Goal: Check status: Check status

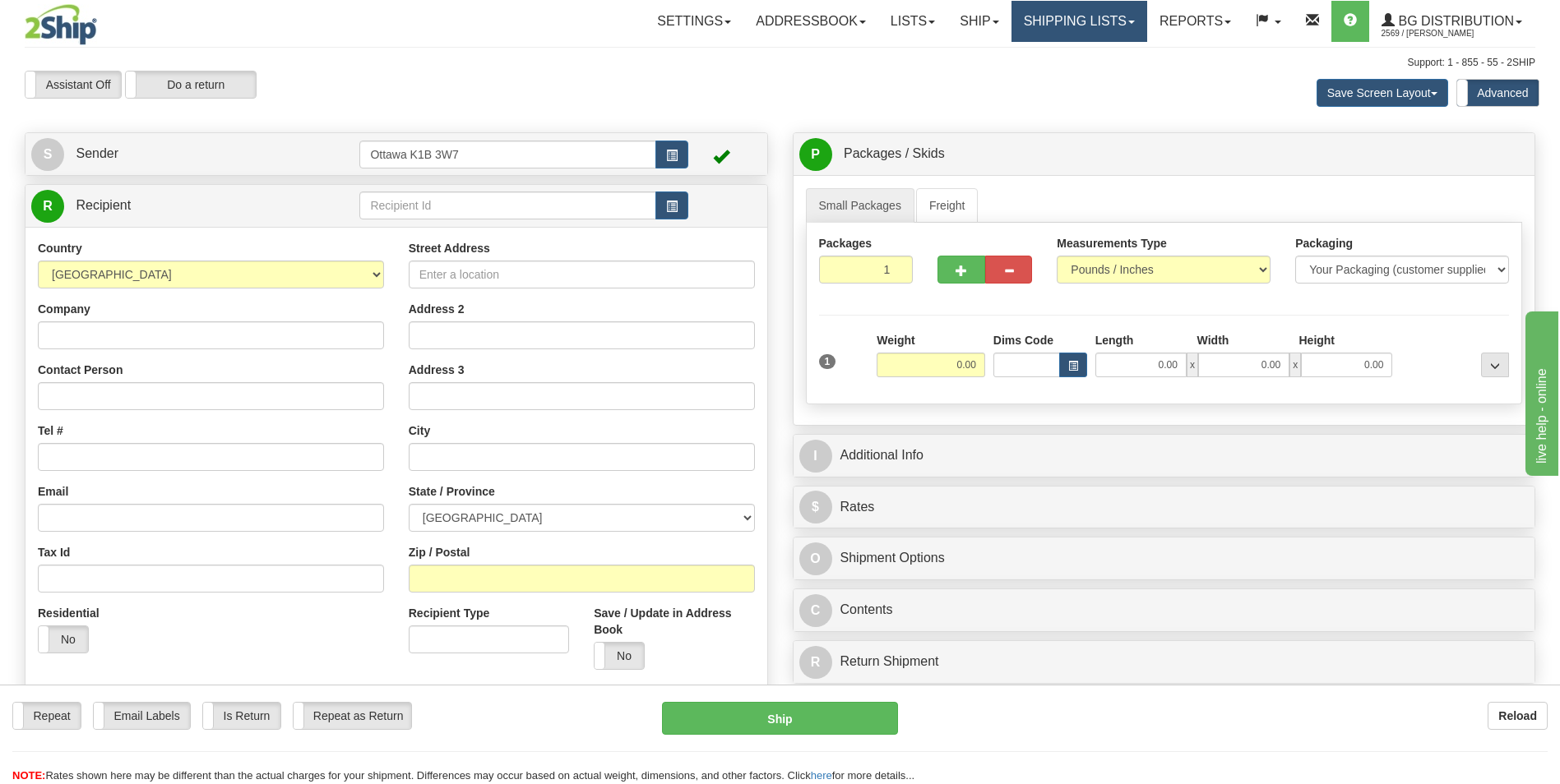
click at [1075, 24] on link "Shipping lists" at bounding box center [1079, 21] width 136 height 41
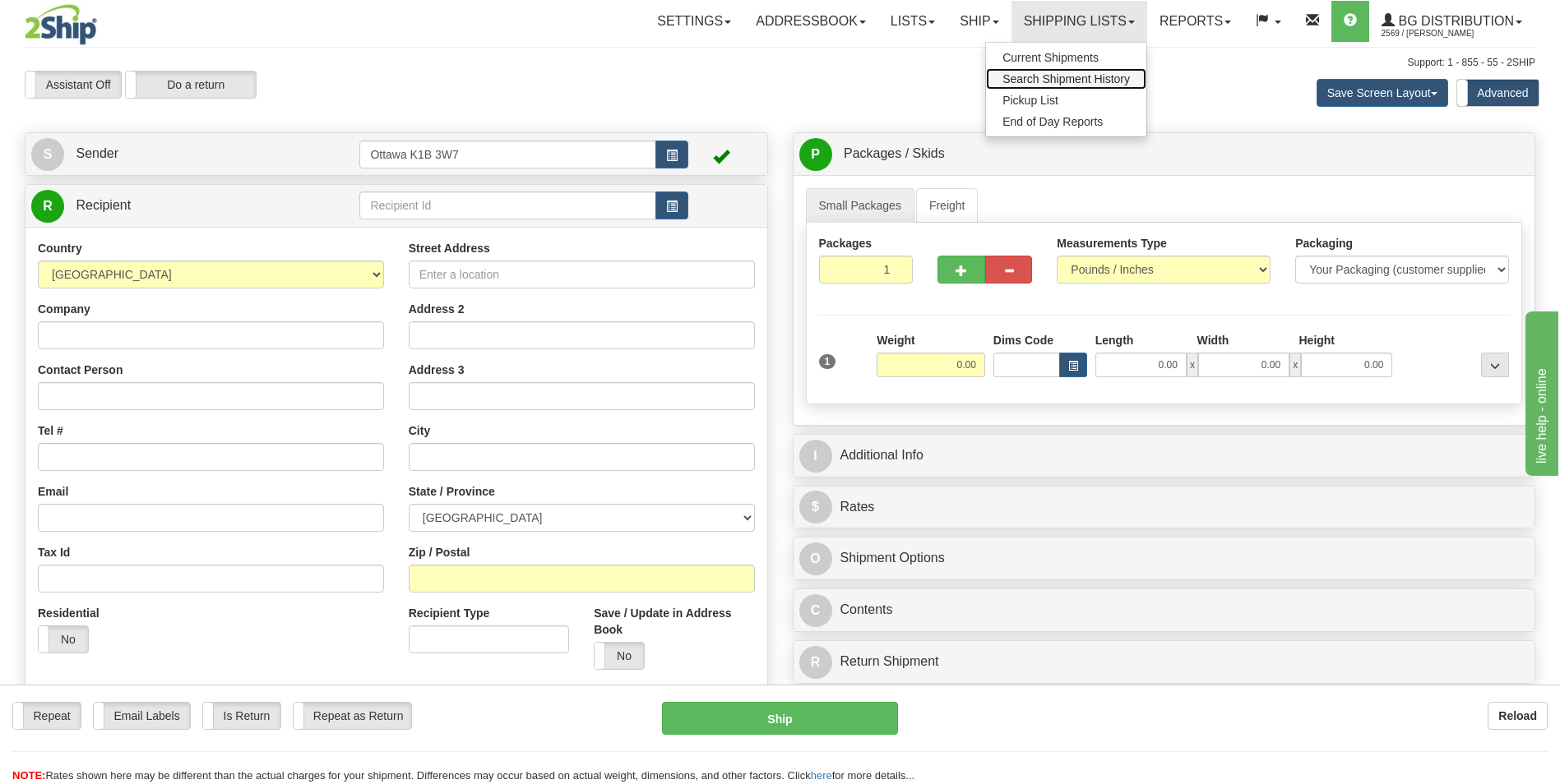
click at [1073, 86] on link "Search Shipment History" at bounding box center [1066, 79] width 160 height 21
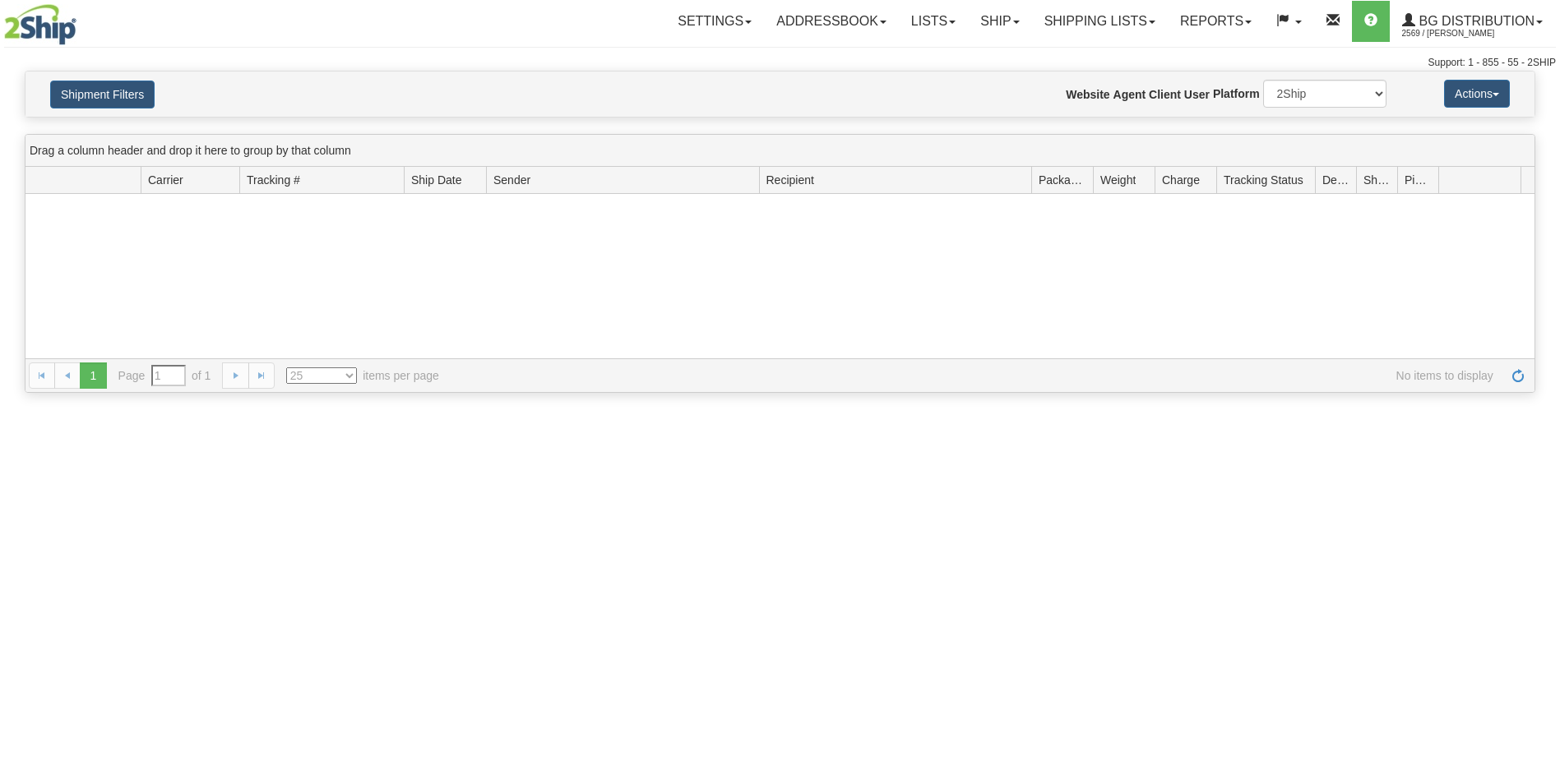
type input "From [DATE] To [DATE]"
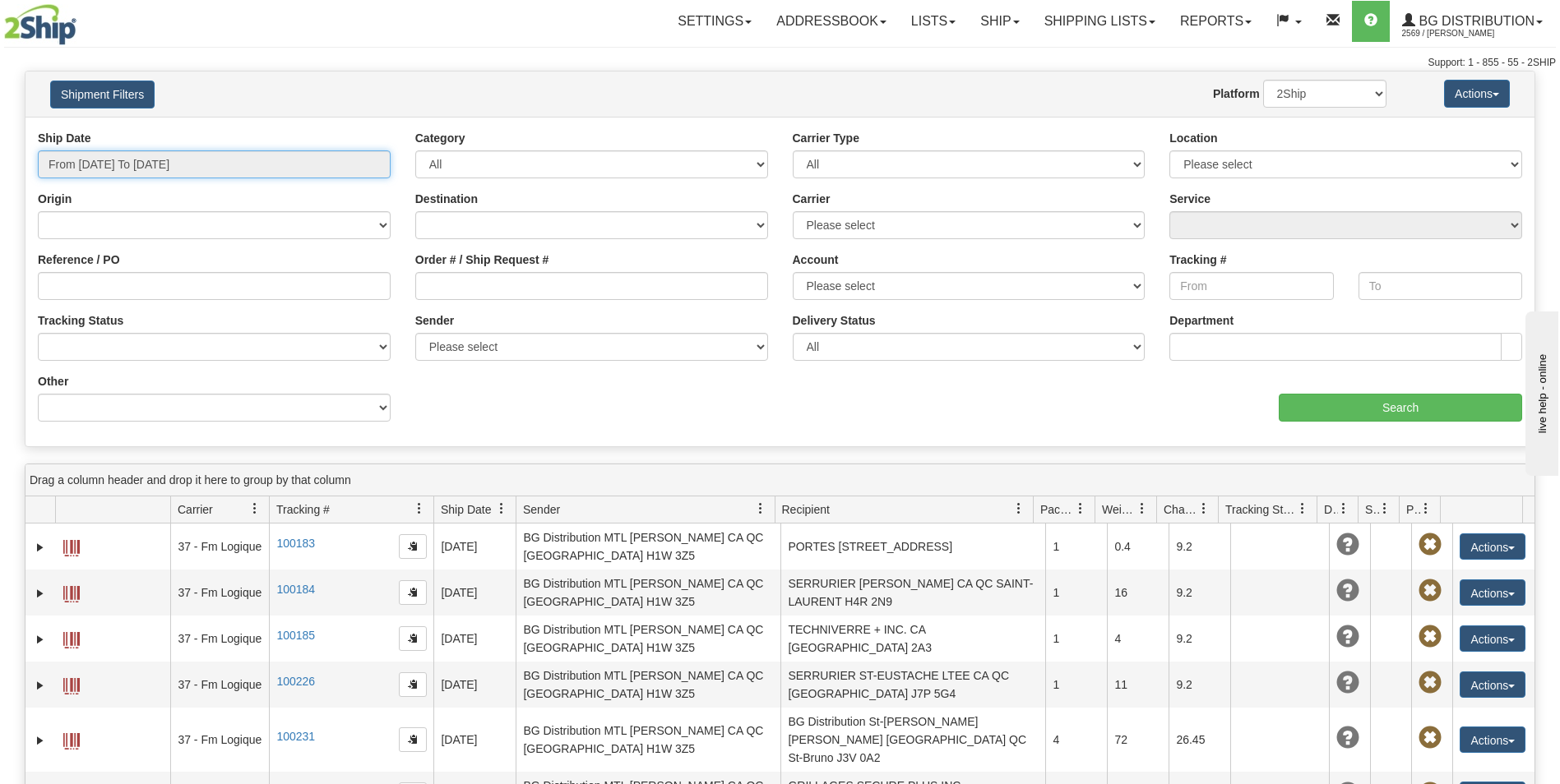
type input "[DATE]"
click at [243, 157] on input "From [DATE] To [DATE]" at bounding box center [214, 164] width 353 height 28
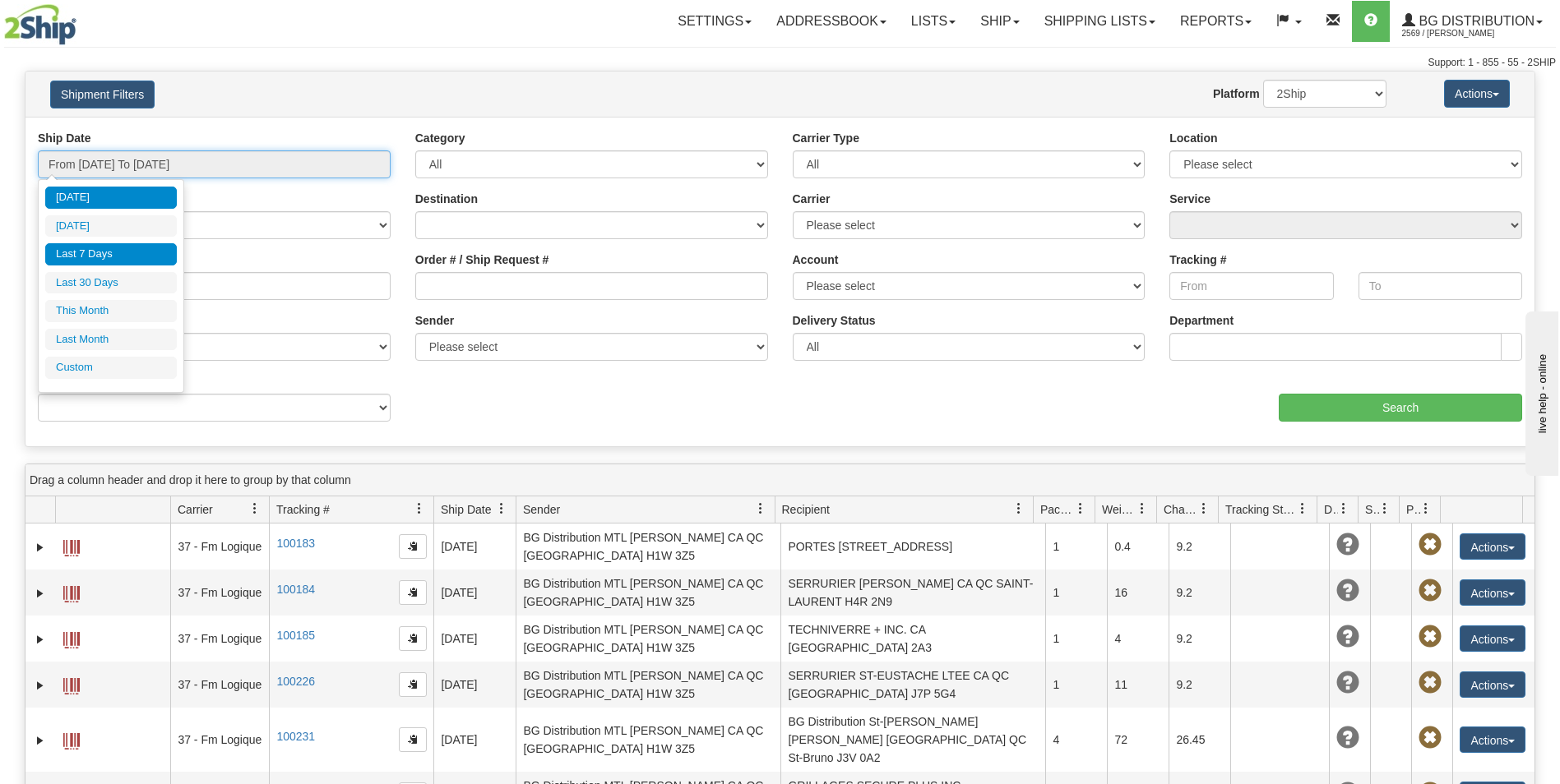
type input "[DATE]"
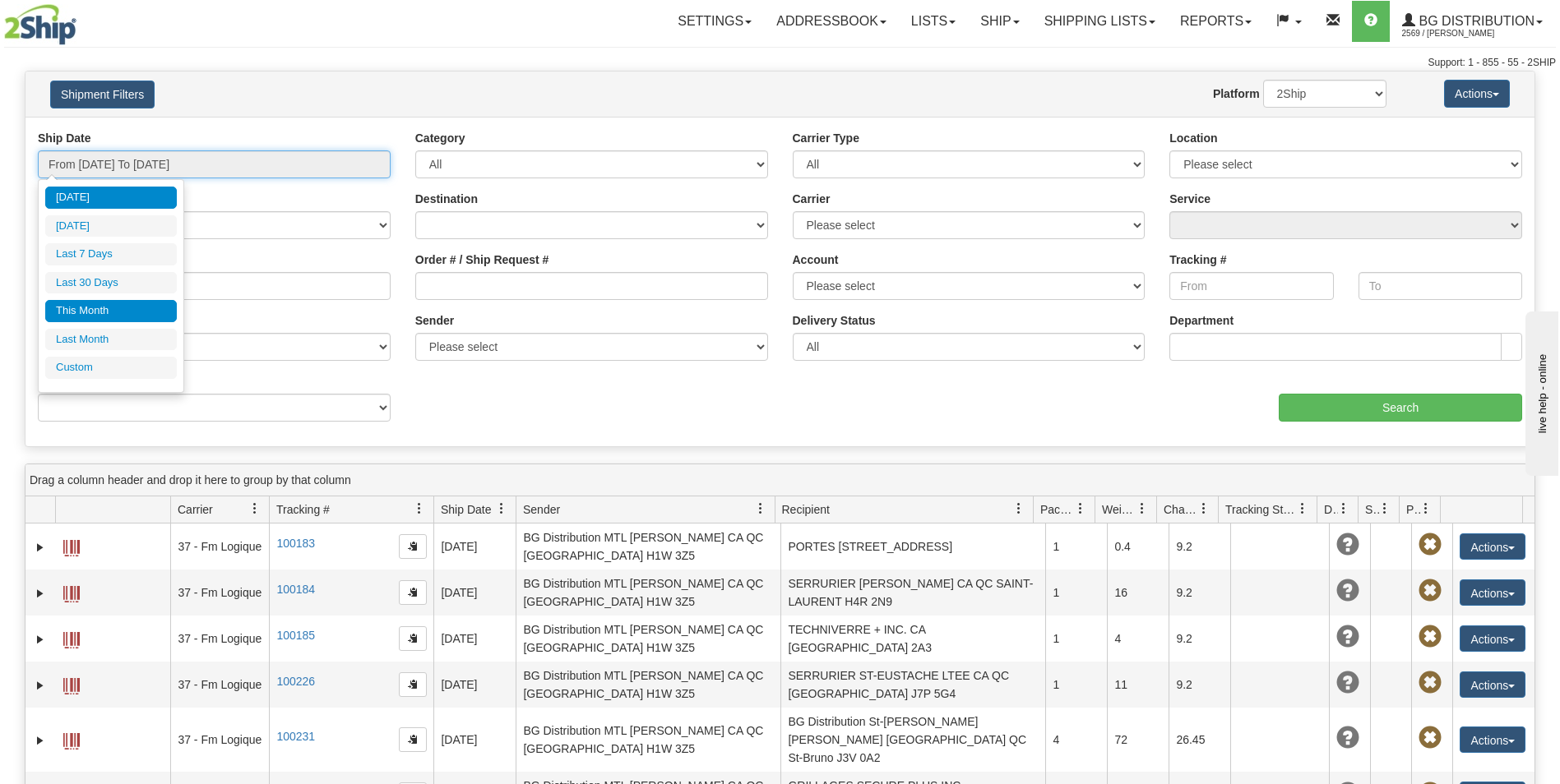
type input "[DATE]"
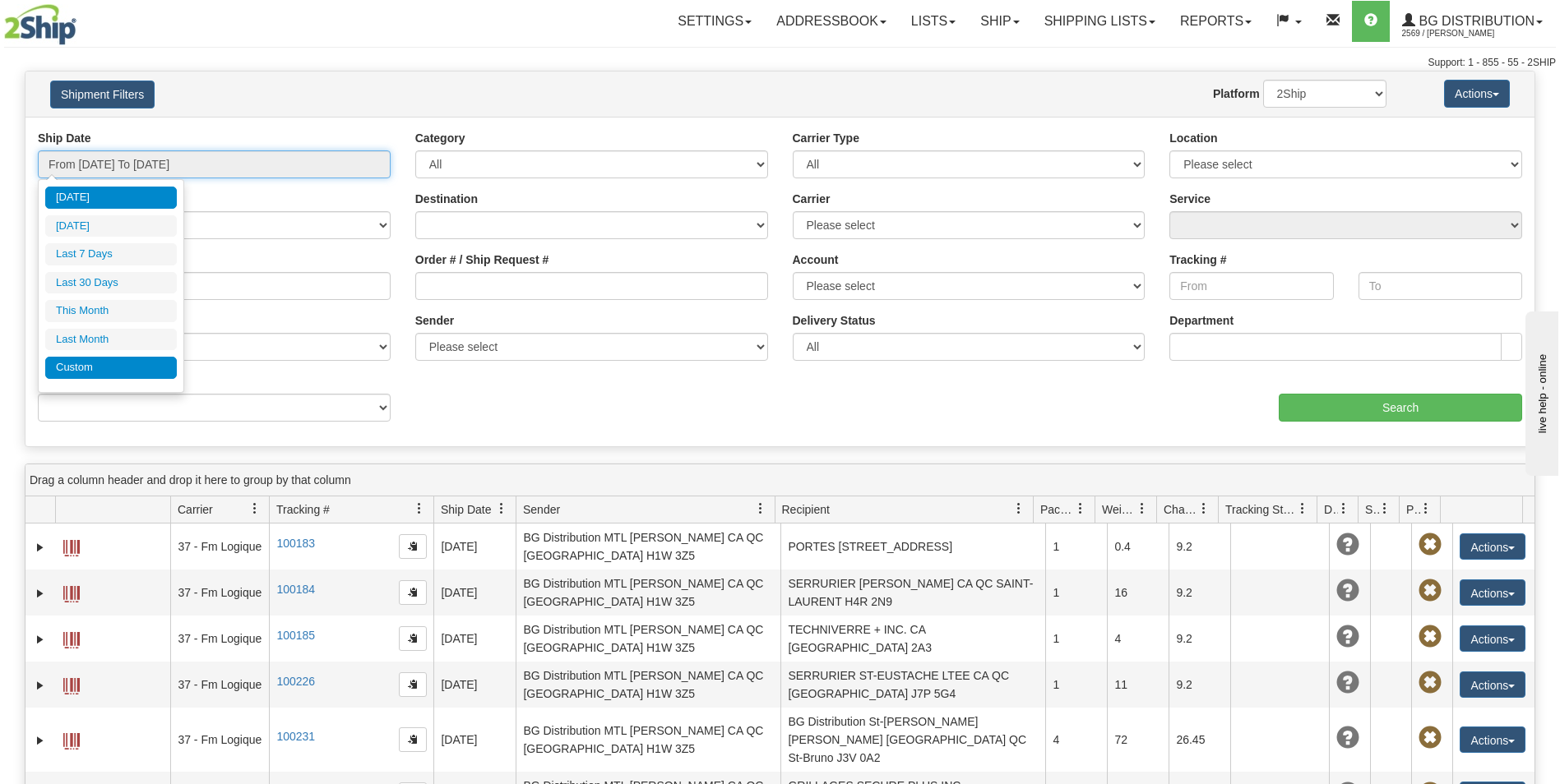
type input "[DATE]"
click at [120, 366] on li "Custom" at bounding box center [111, 367] width 132 height 22
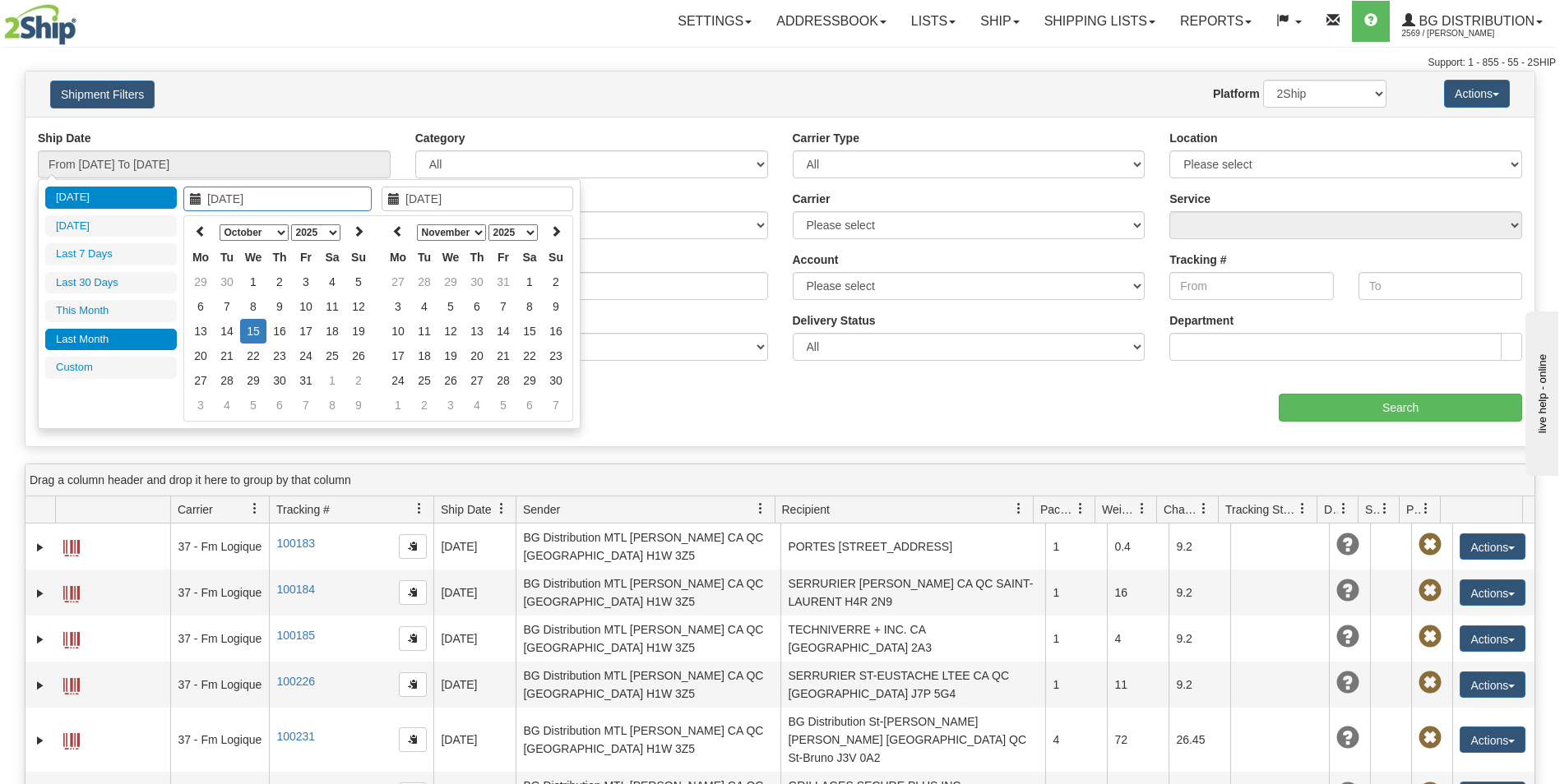
type input "[DATE]"
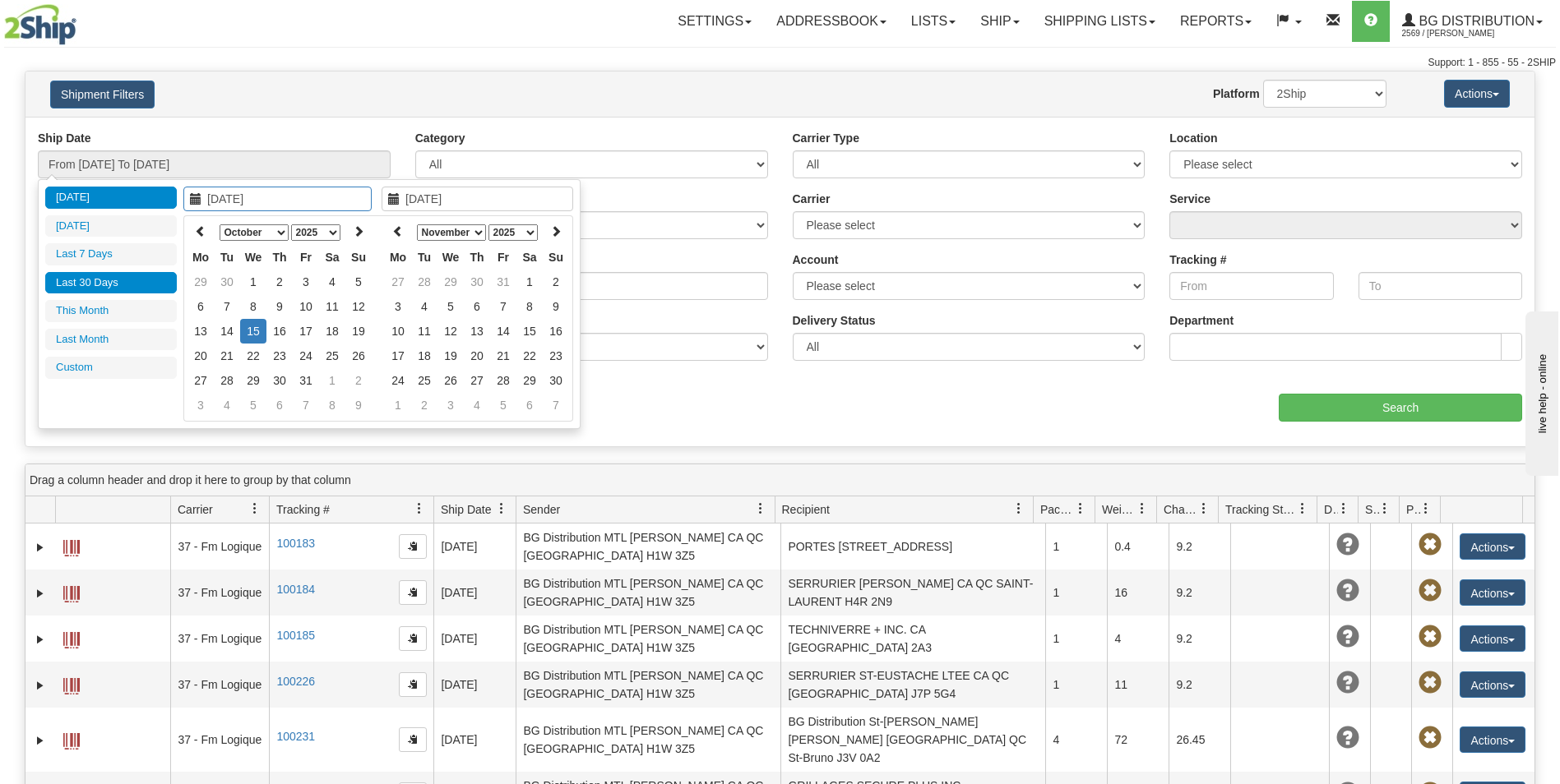
type input "[DATE]"
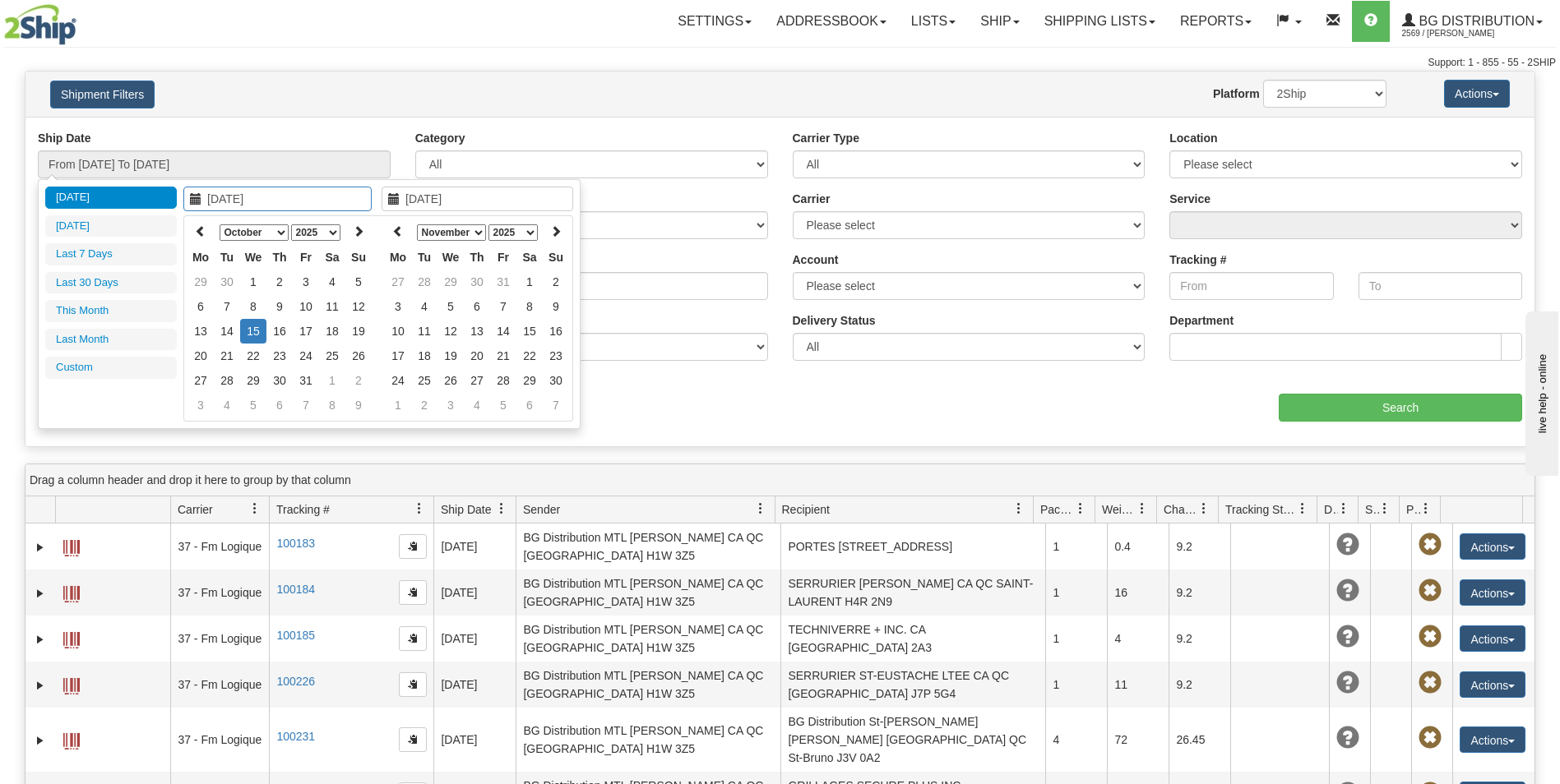
type input "[DATE]"
click at [204, 233] on icon at bounding box center [200, 231] width 12 height 12
type input "[DATE]"
click at [204, 404] on td "29" at bounding box center [200, 405] width 26 height 25
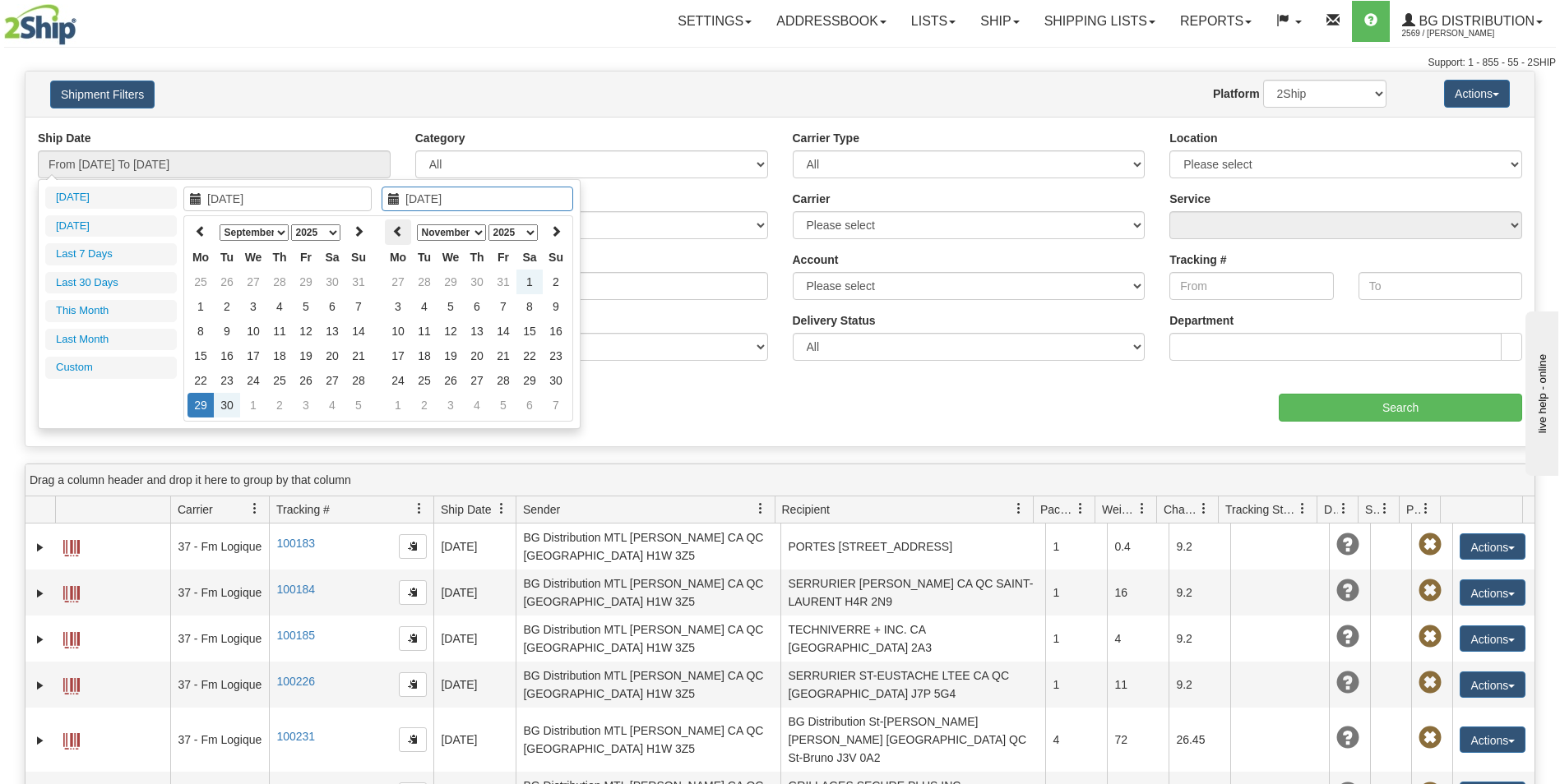
click at [396, 234] on icon at bounding box center [398, 231] width 12 height 12
click at [390, 223] on th at bounding box center [397, 232] width 26 height 25
type input "[DATE]"
click at [405, 401] on td "29" at bounding box center [397, 405] width 26 height 25
type input "From [DATE] To [DATE]"
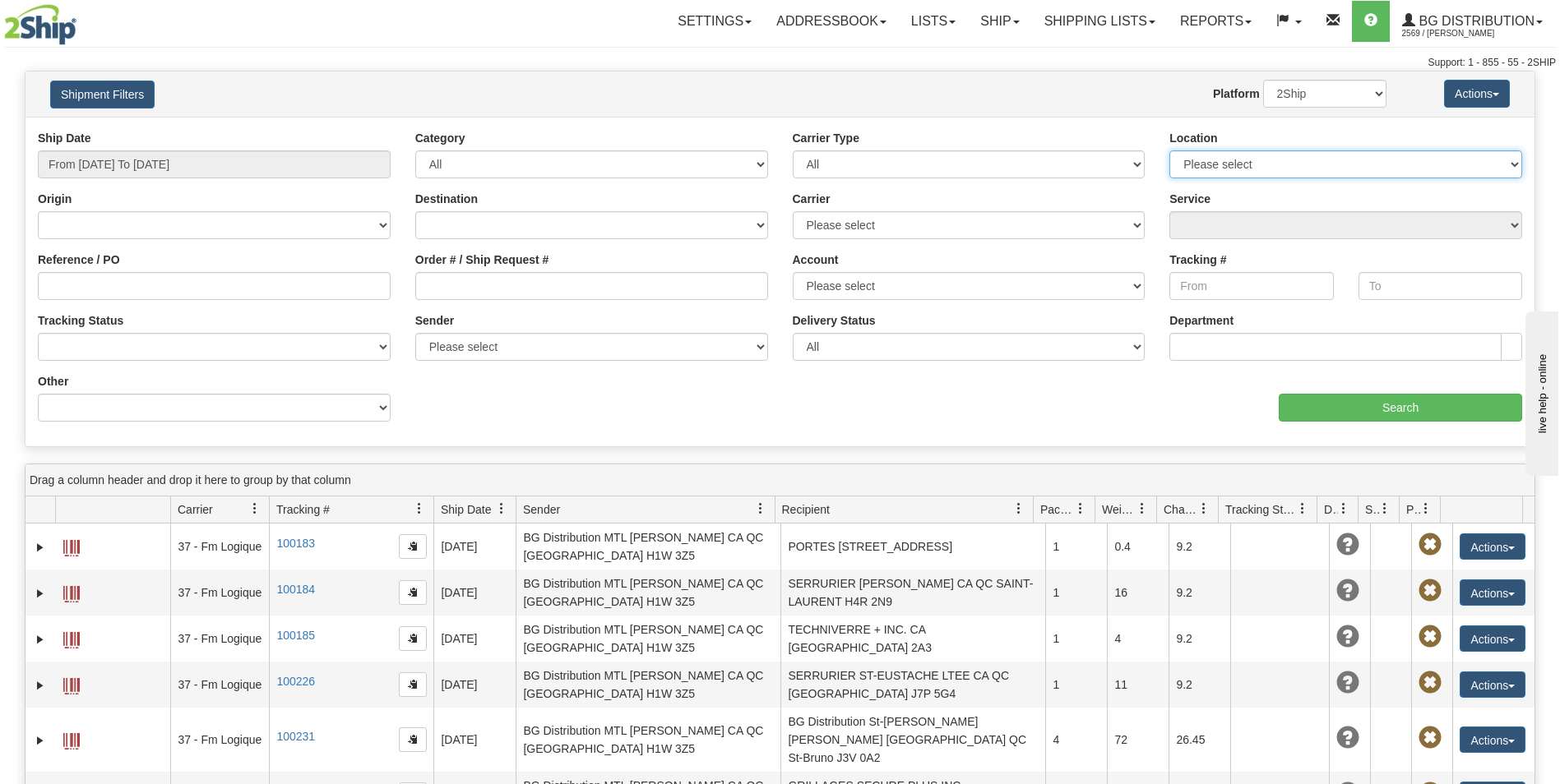
click at [1370, 165] on select "Please select [GEOGRAPHIC_DATA] K1B 3W7 [GEOGRAPHIC_DATA] [GEOGRAPHIC_DATA] [GE…" at bounding box center [1345, 164] width 353 height 28
select select "5436"
click at [1169, 150] on select "Please select [GEOGRAPHIC_DATA] K1B 3W7 [GEOGRAPHIC_DATA] [GEOGRAPHIC_DATA] [GE…" at bounding box center [1345, 164] width 353 height 28
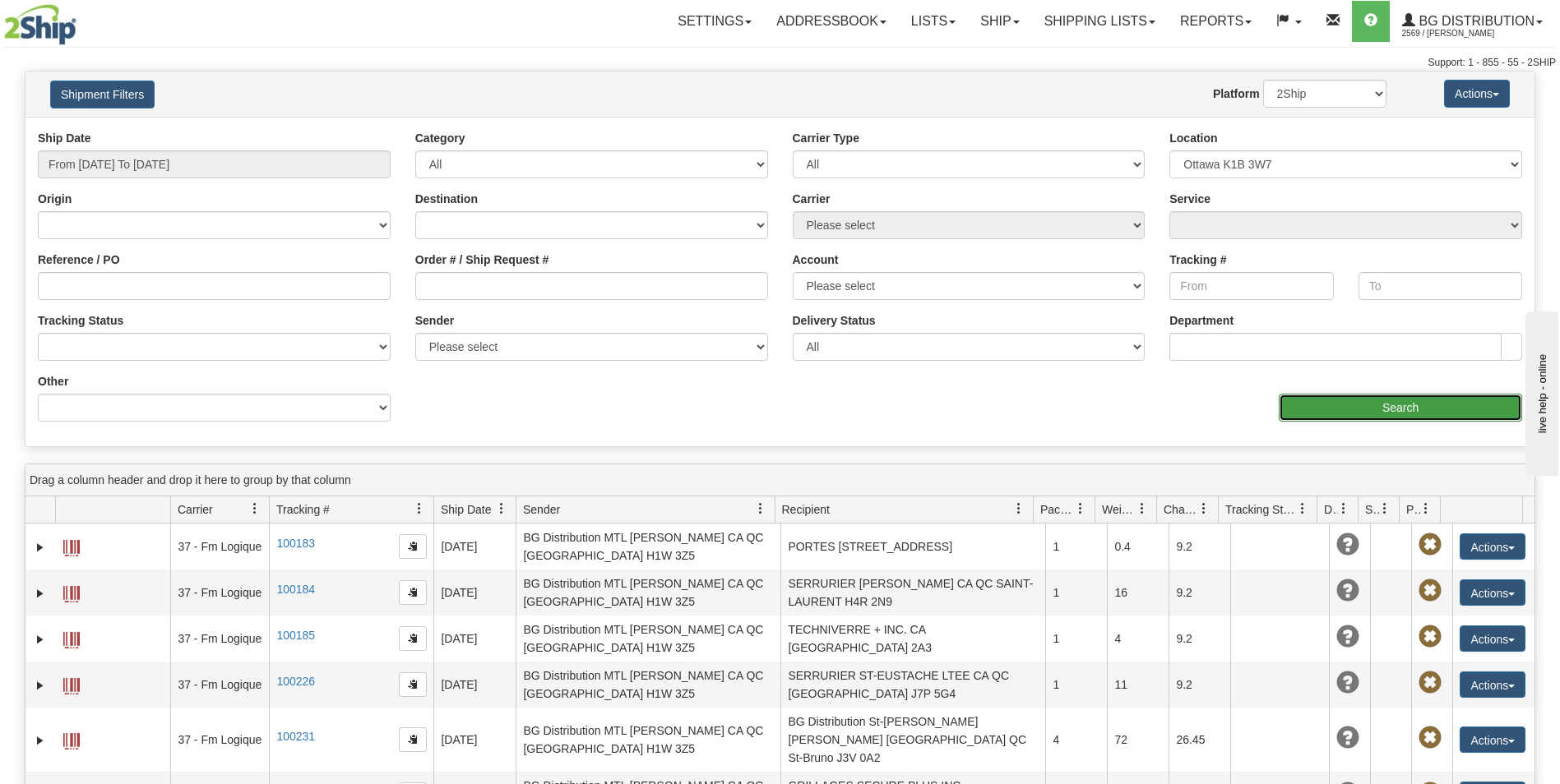
click at [1379, 405] on input "Search" at bounding box center [1400, 407] width 244 height 28
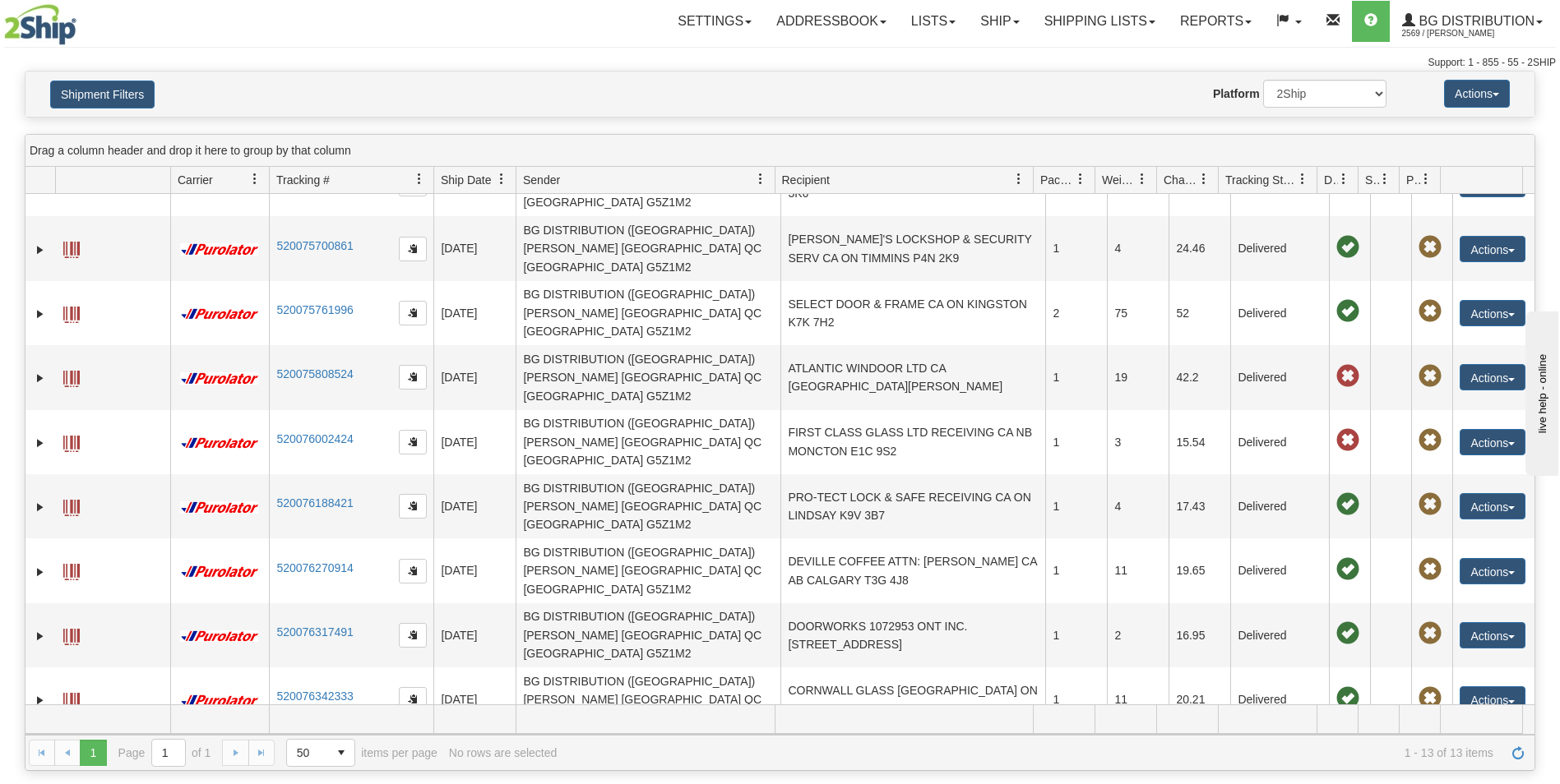
scroll to position [82, 0]
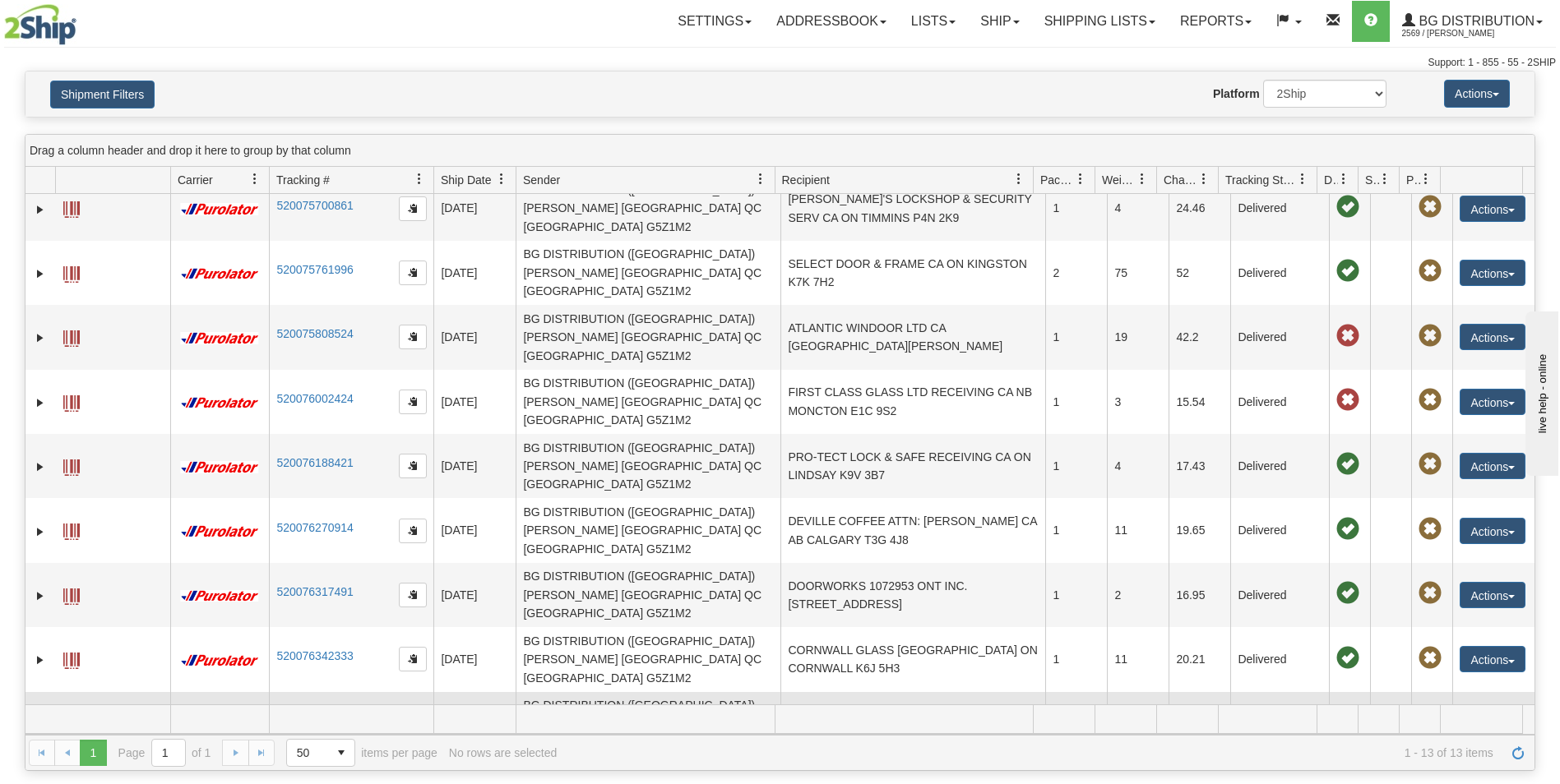
click at [319, 715] on link "520076402368" at bounding box center [314, 721] width 76 height 13
click at [43, 717] on link "Expand" at bounding box center [40, 724] width 16 height 16
click at [71, 718] on span at bounding box center [71, 725] width 16 height 16
